Goal: Information Seeking & Learning: Learn about a topic

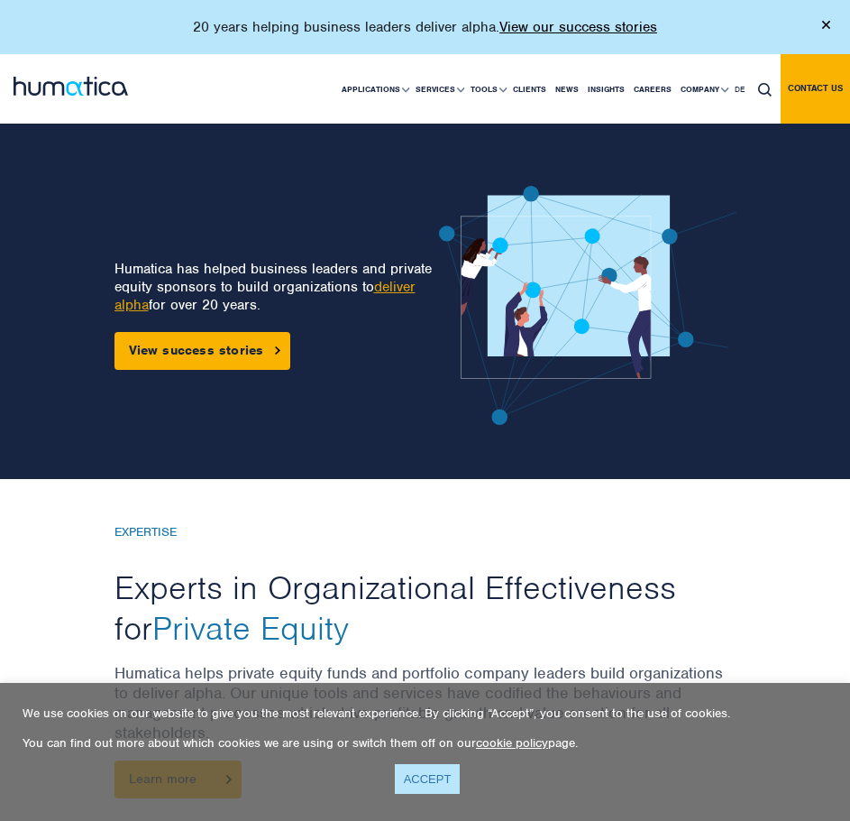
click at [413, 785] on link "ACCEPT" at bounding box center [428, 779] width 66 height 30
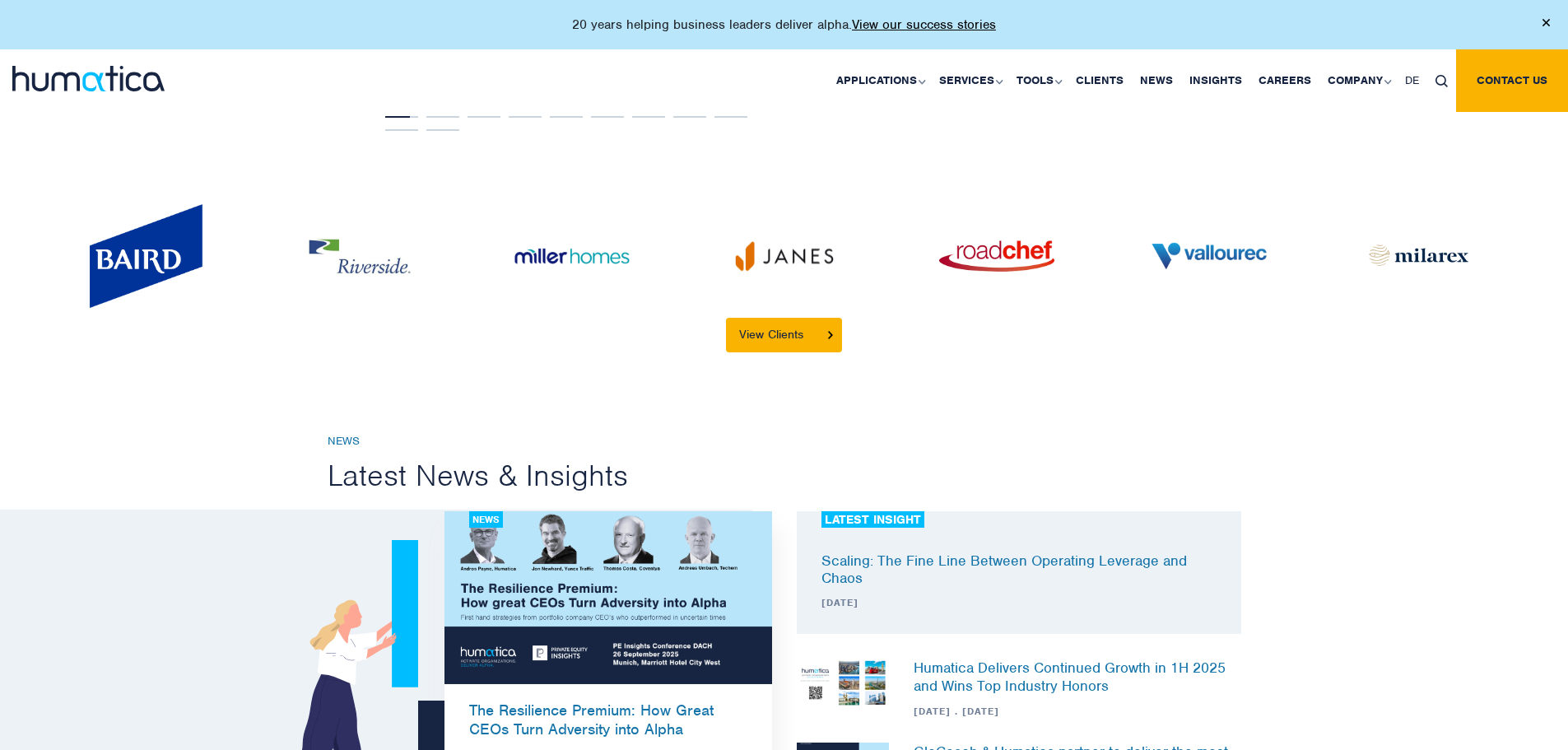
scroll to position [3865, 0]
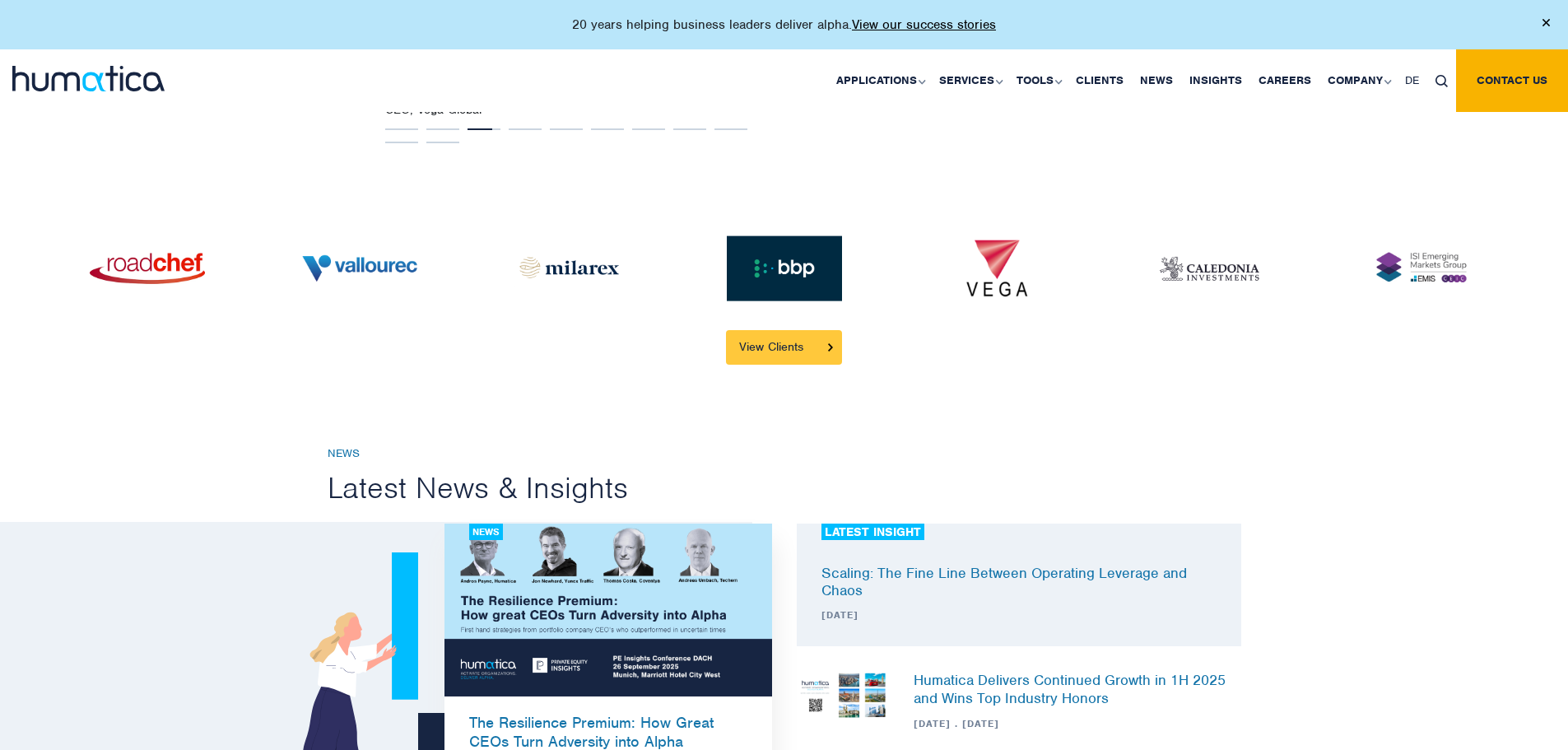
click at [776, 330] on link "View Clients" at bounding box center [783, 348] width 116 height 35
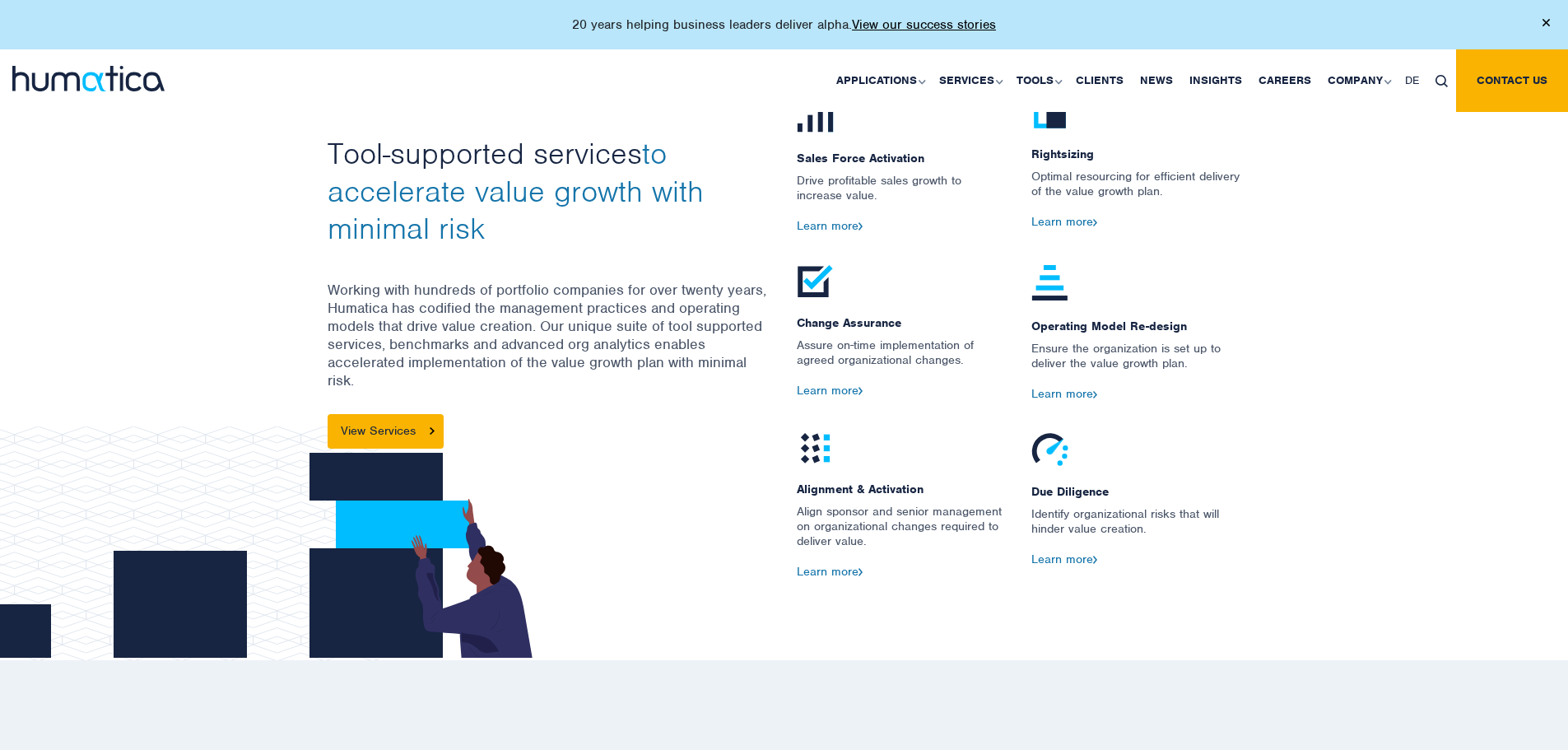
scroll to position [1845, 0]
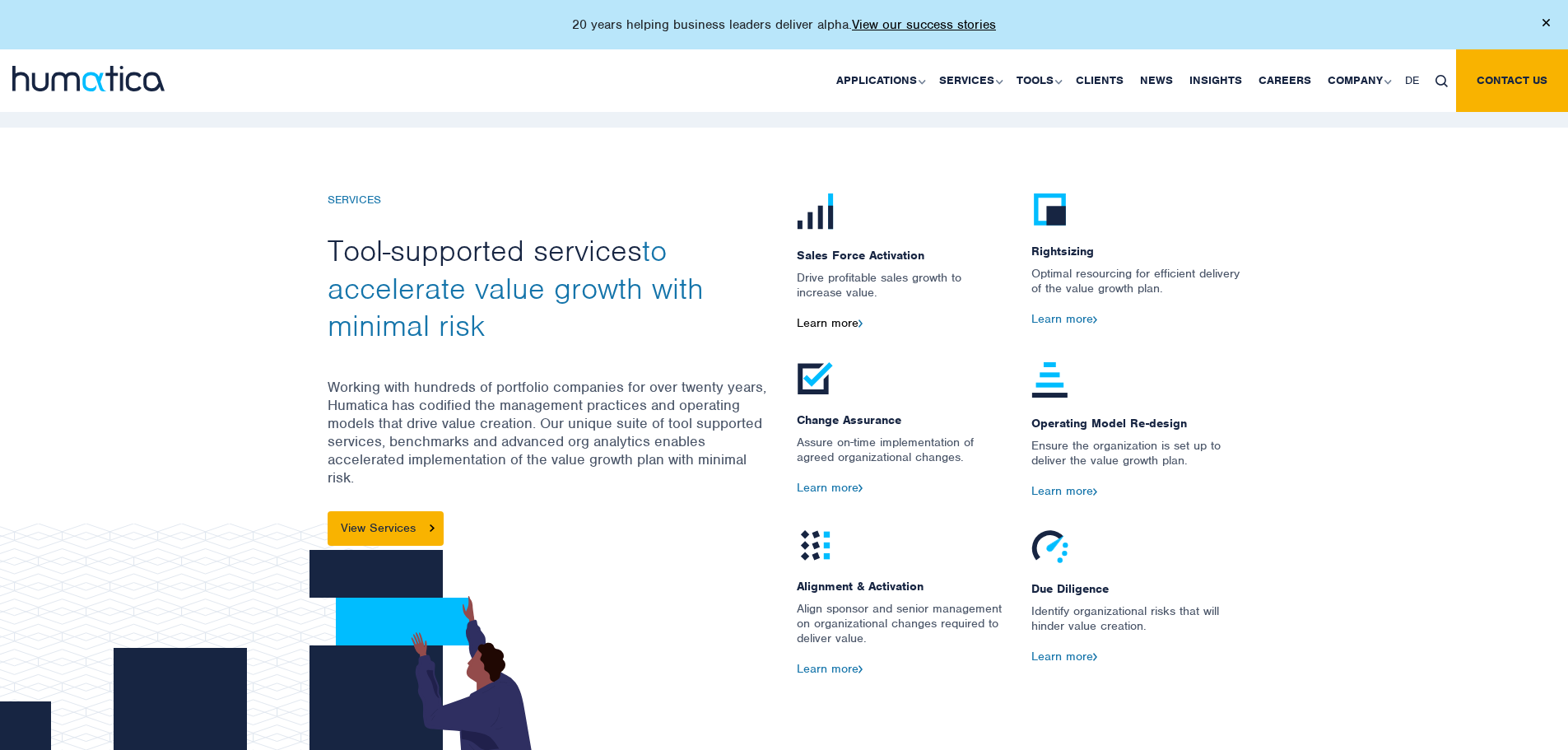
click at [776, 318] on link "Learn more" at bounding box center [830, 322] width 67 height 15
click at [776, 485] on link "Learn more" at bounding box center [830, 487] width 67 height 15
click at [776, 320] on link "Learn more" at bounding box center [1064, 318] width 67 height 15
click at [776, 484] on link "Learn more" at bounding box center [1064, 490] width 67 height 15
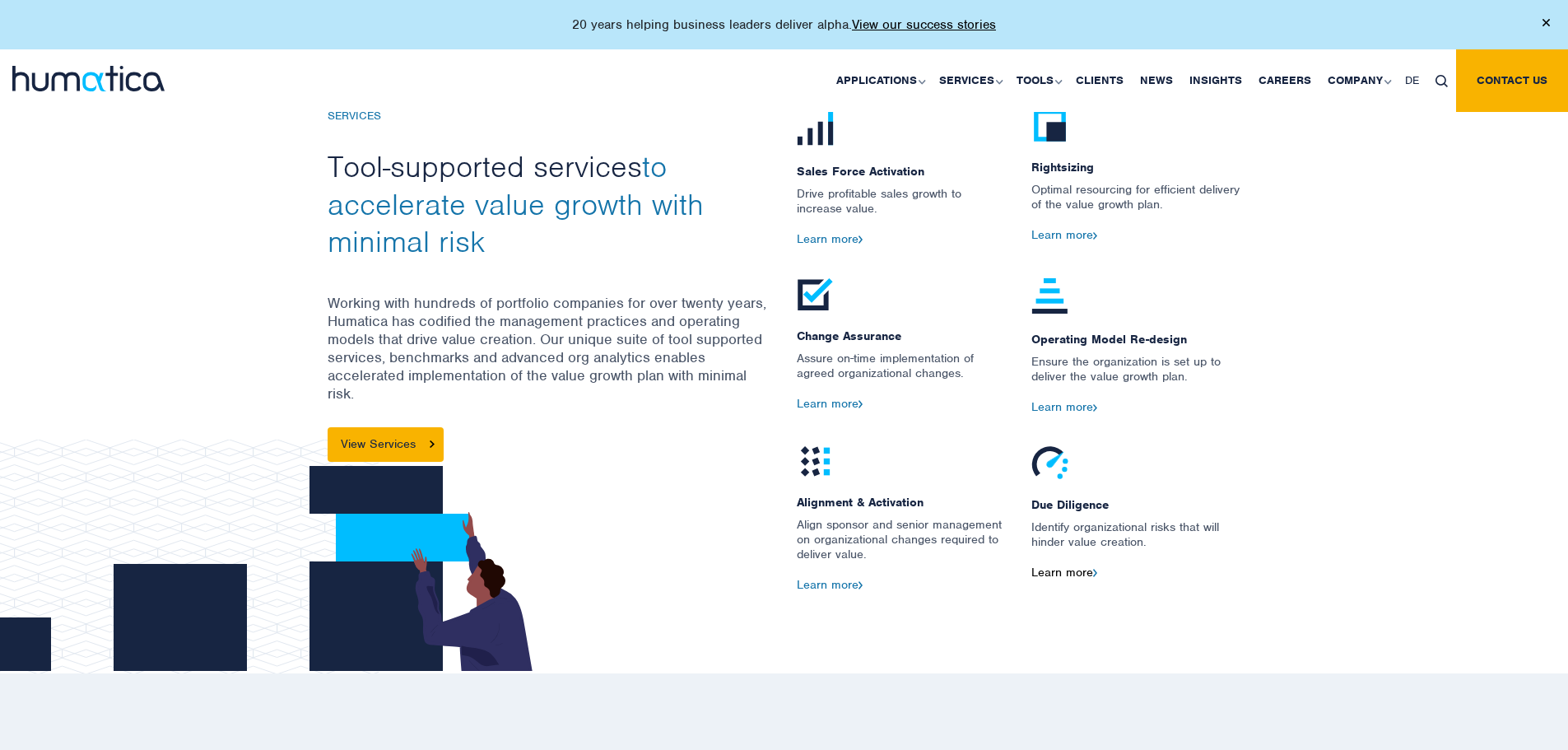
click at [776, 568] on link "Learn more" at bounding box center [1064, 572] width 67 height 15
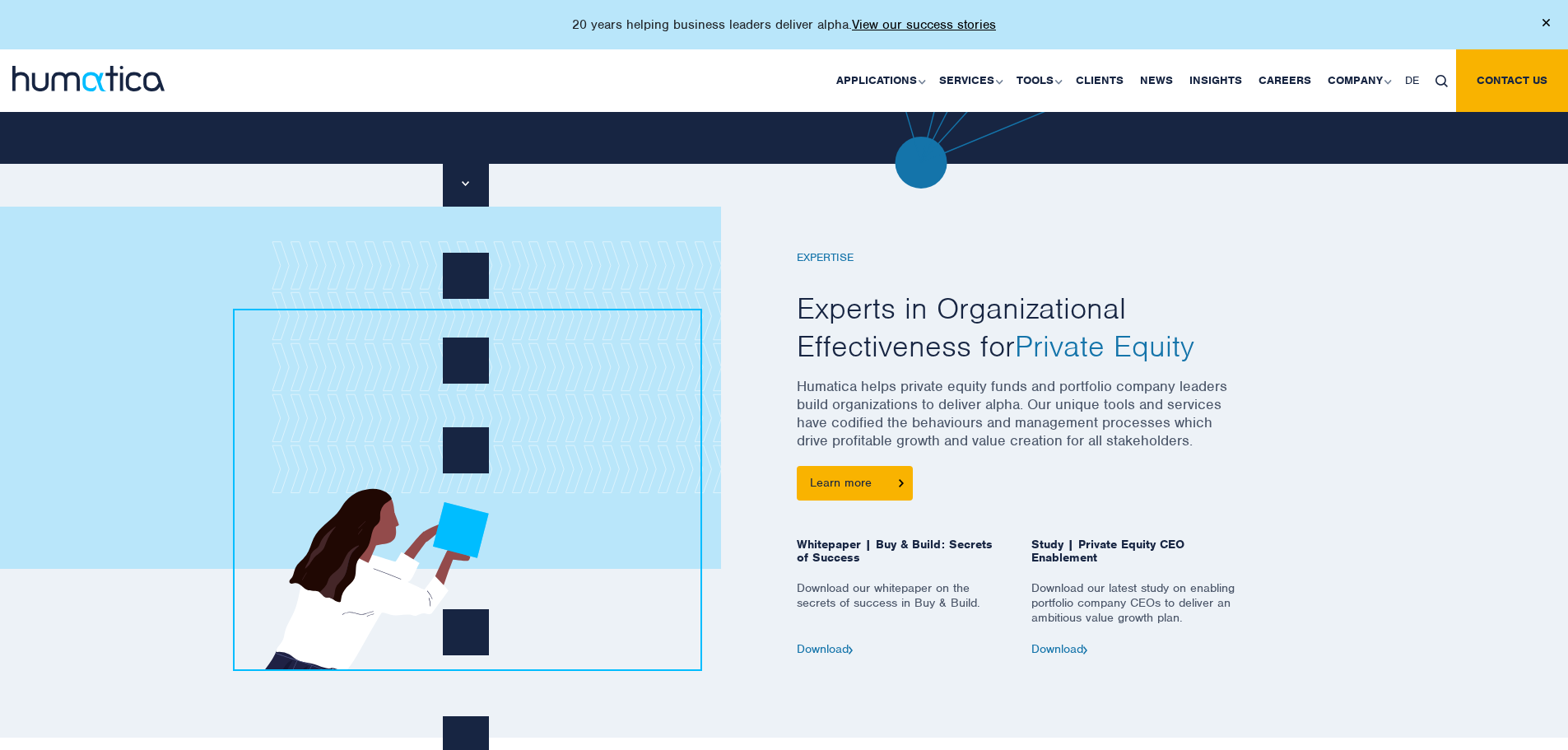
scroll to position [671, 0]
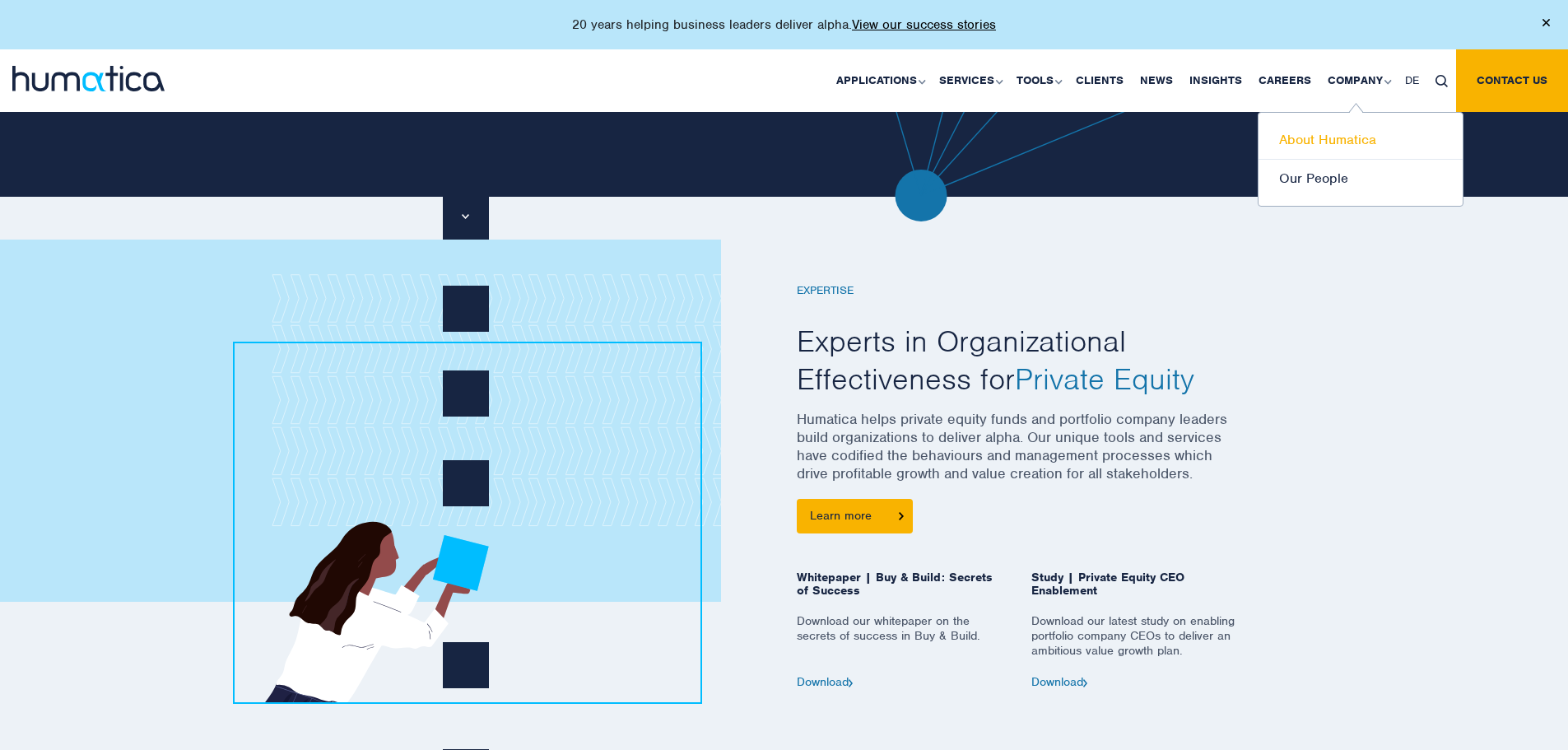
click at [776, 130] on link "About Humatica" at bounding box center [1361, 141] width 204 height 38
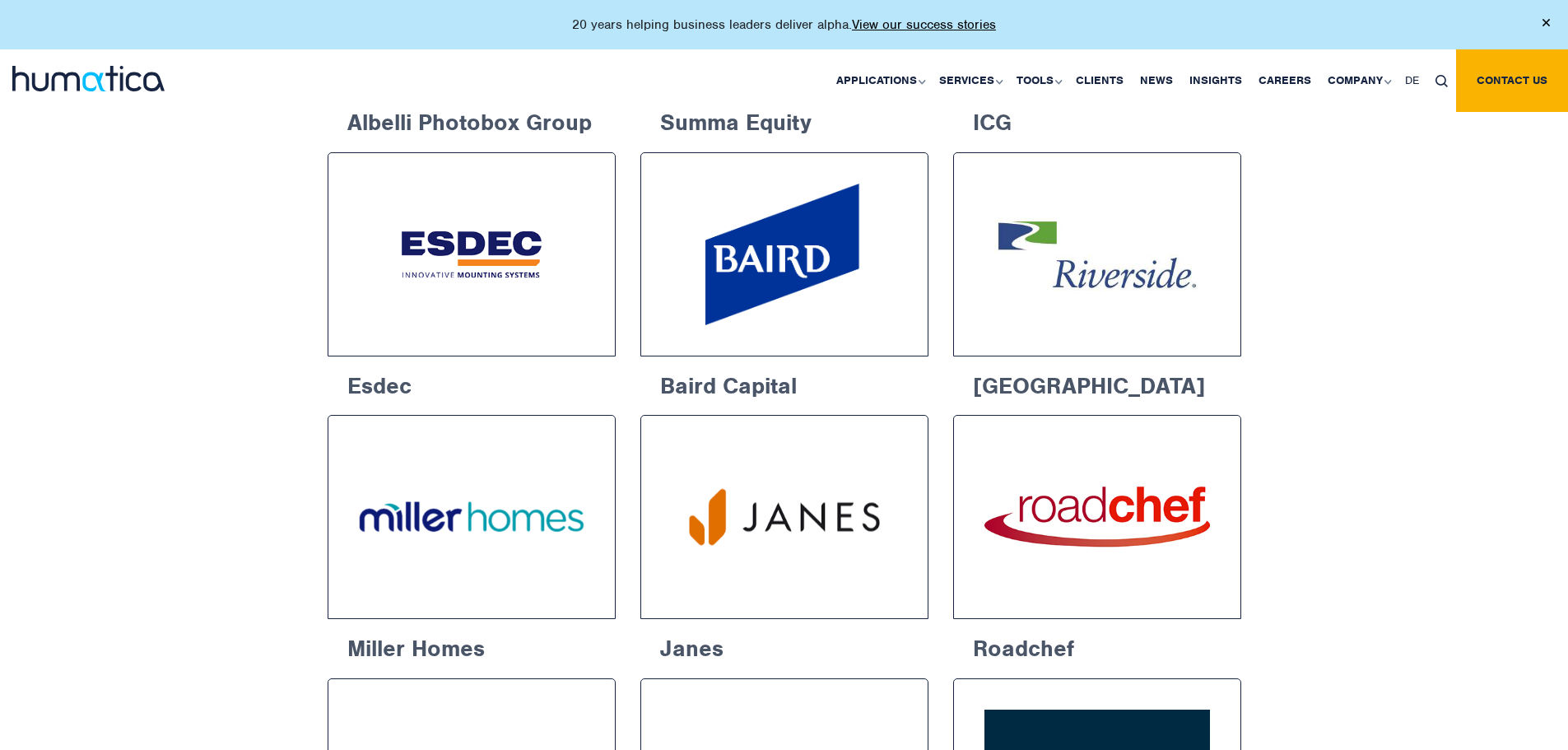
scroll to position [1352, 0]
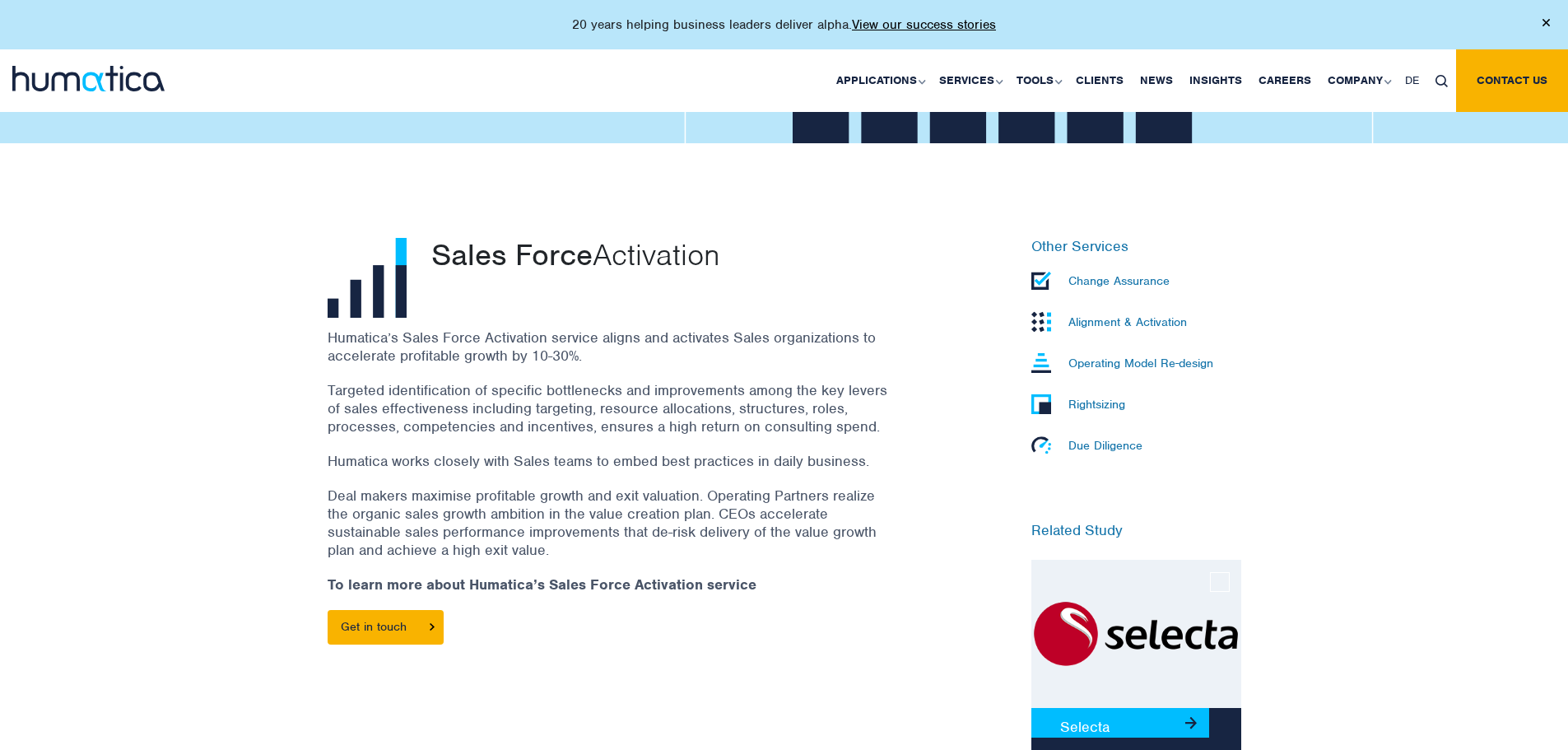
scroll to position [414, 0]
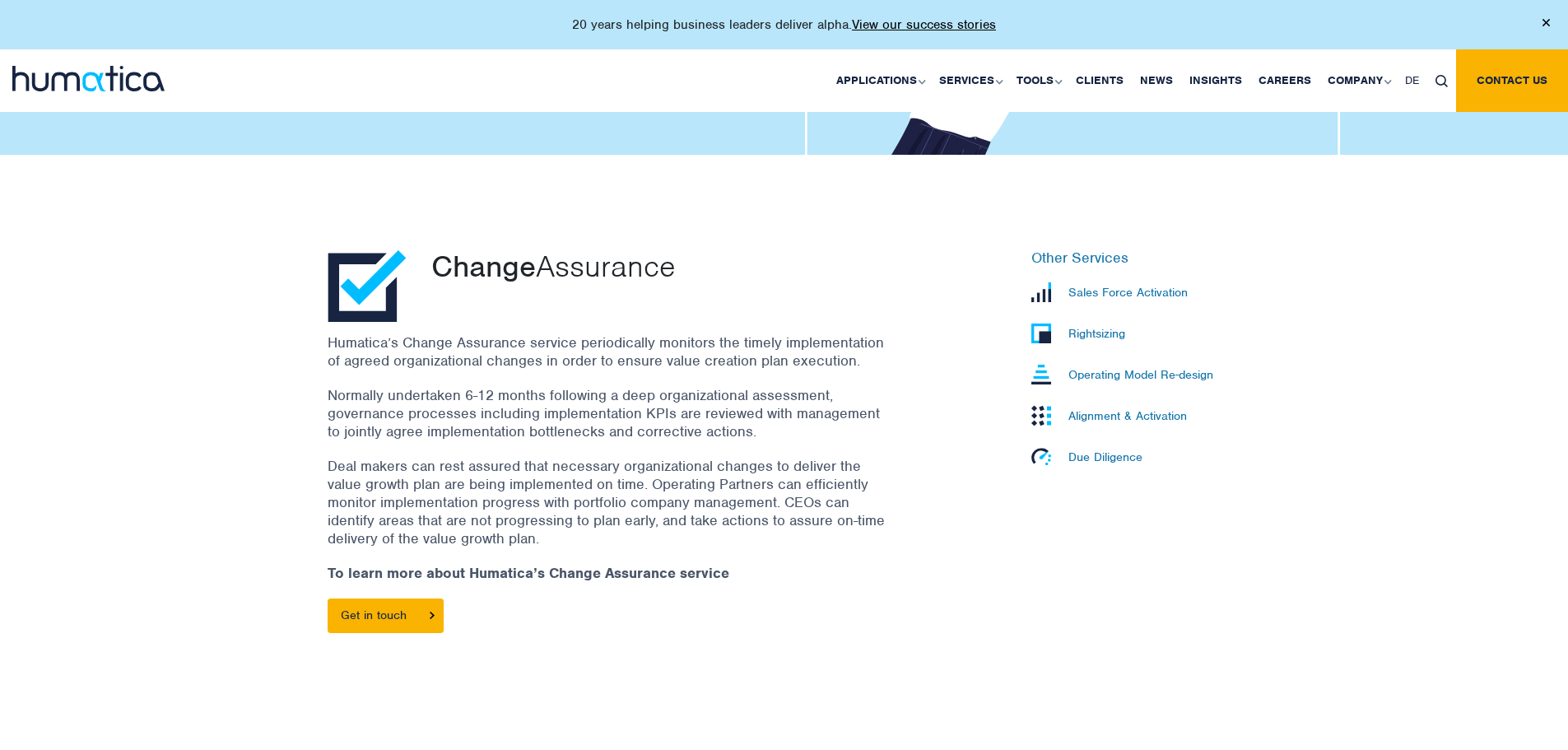
scroll to position [363, 0]
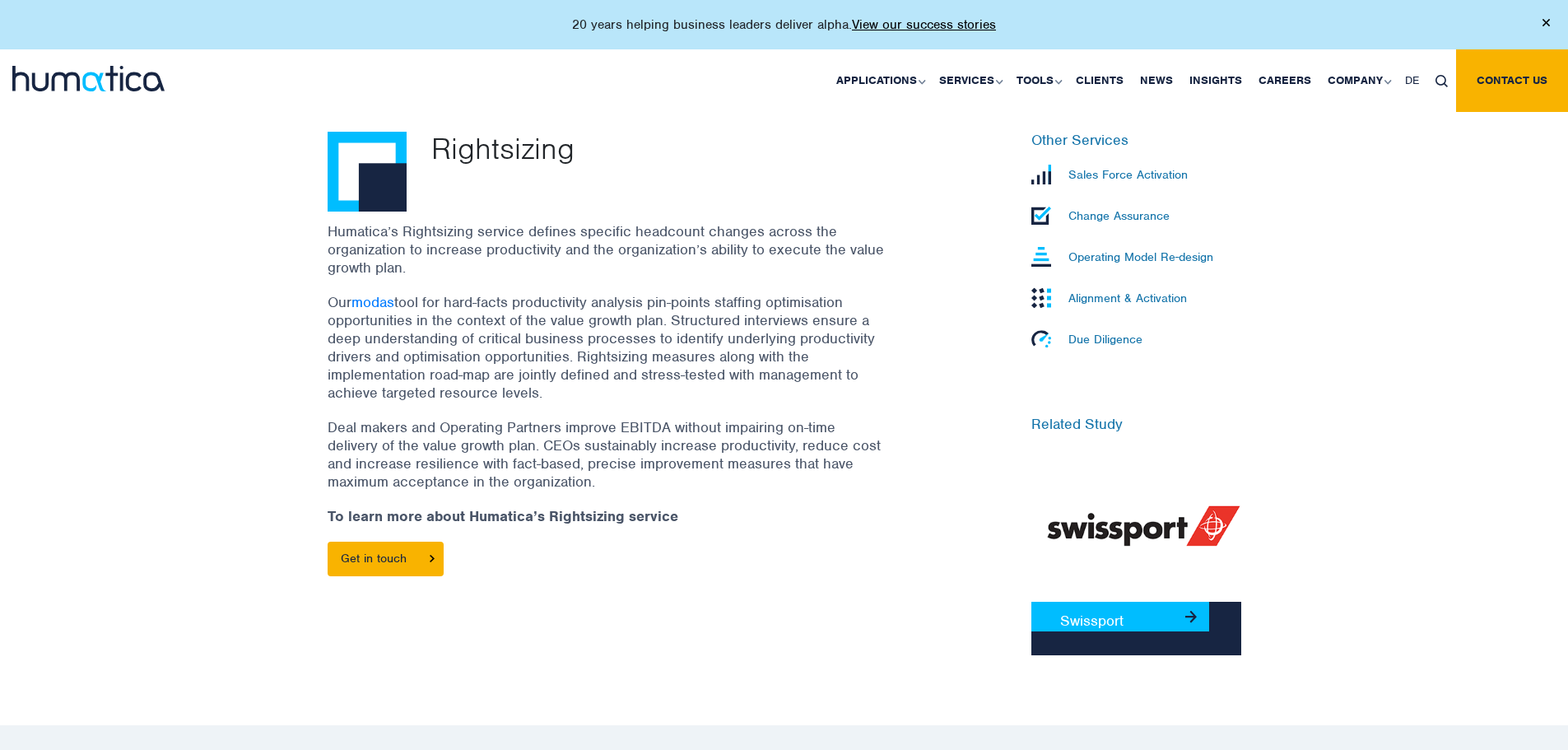
scroll to position [448, 0]
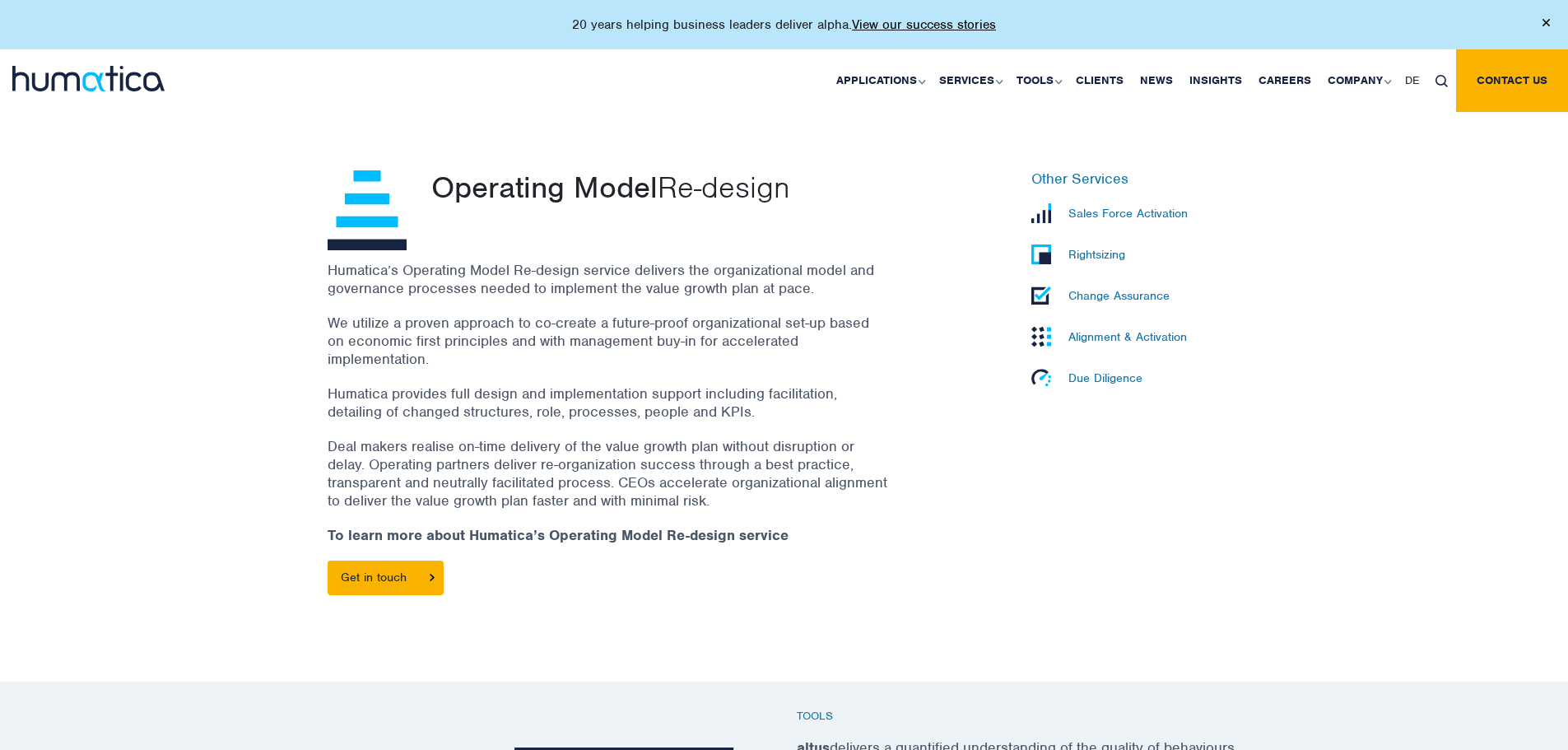
scroll to position [443, 0]
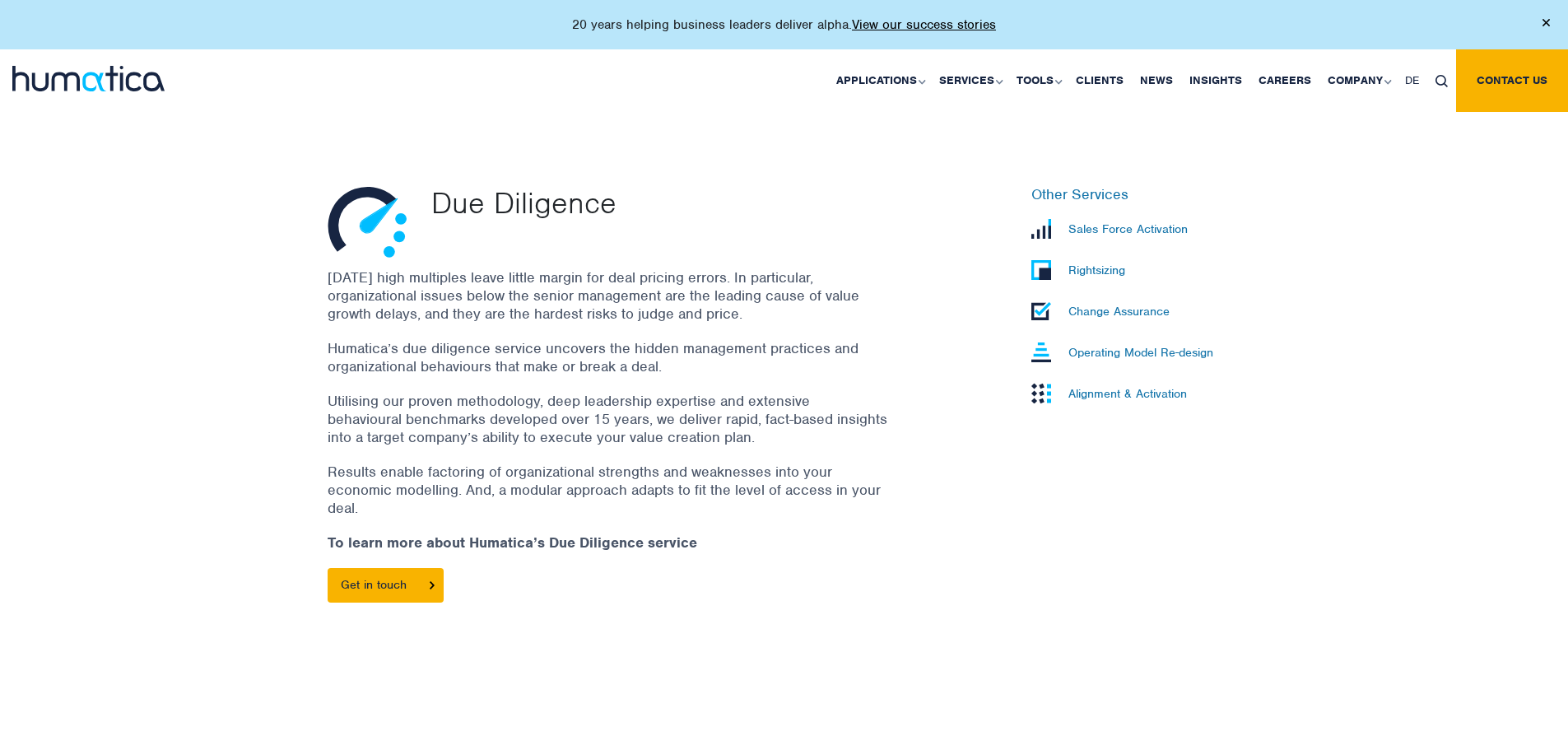
scroll to position [430, 0]
